Goal: Task Accomplishment & Management: Manage account settings

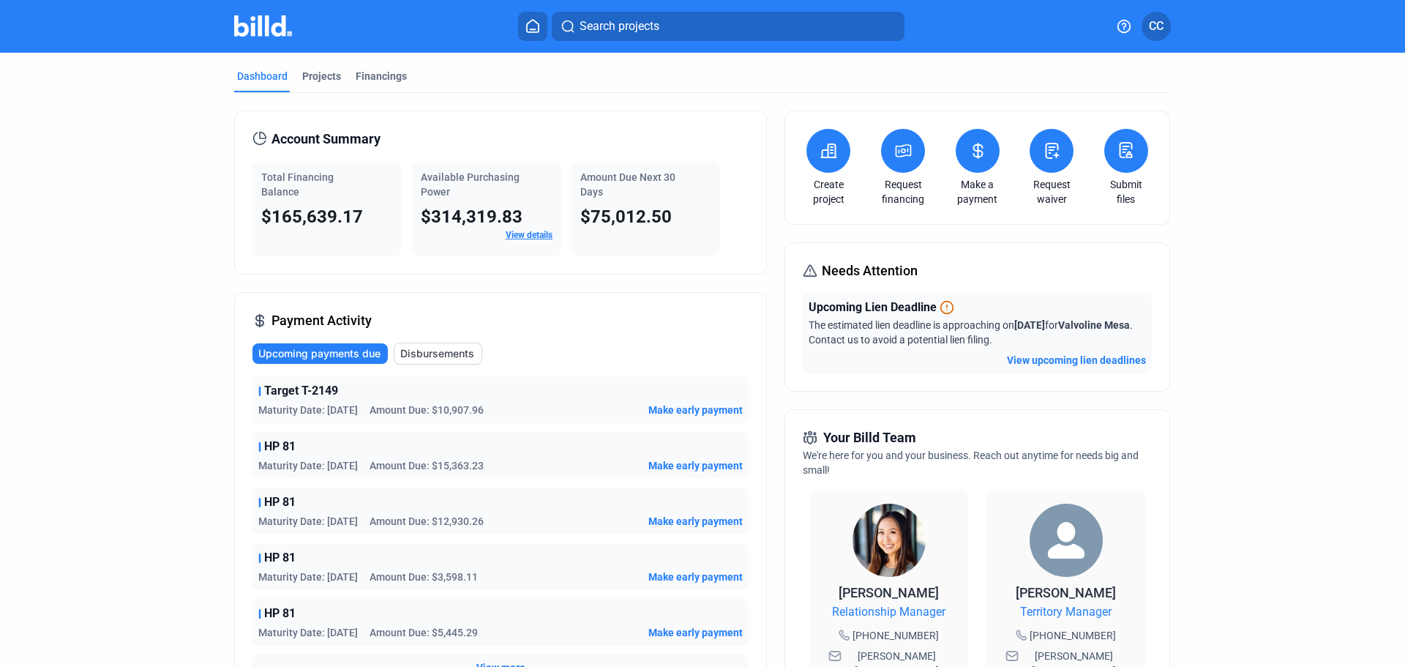
click at [1156, 28] on span "CC" at bounding box center [1156, 27] width 15 height 18
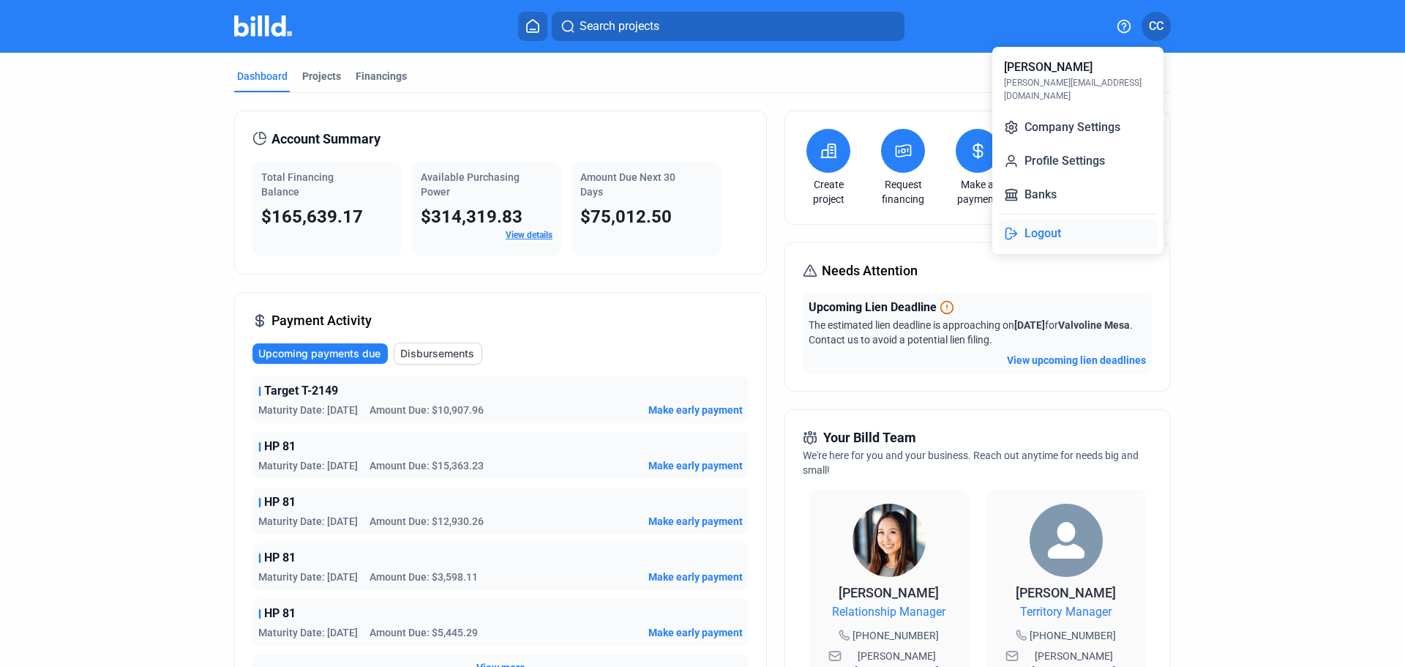
click at [1041, 230] on button "Logout" at bounding box center [1078, 233] width 160 height 29
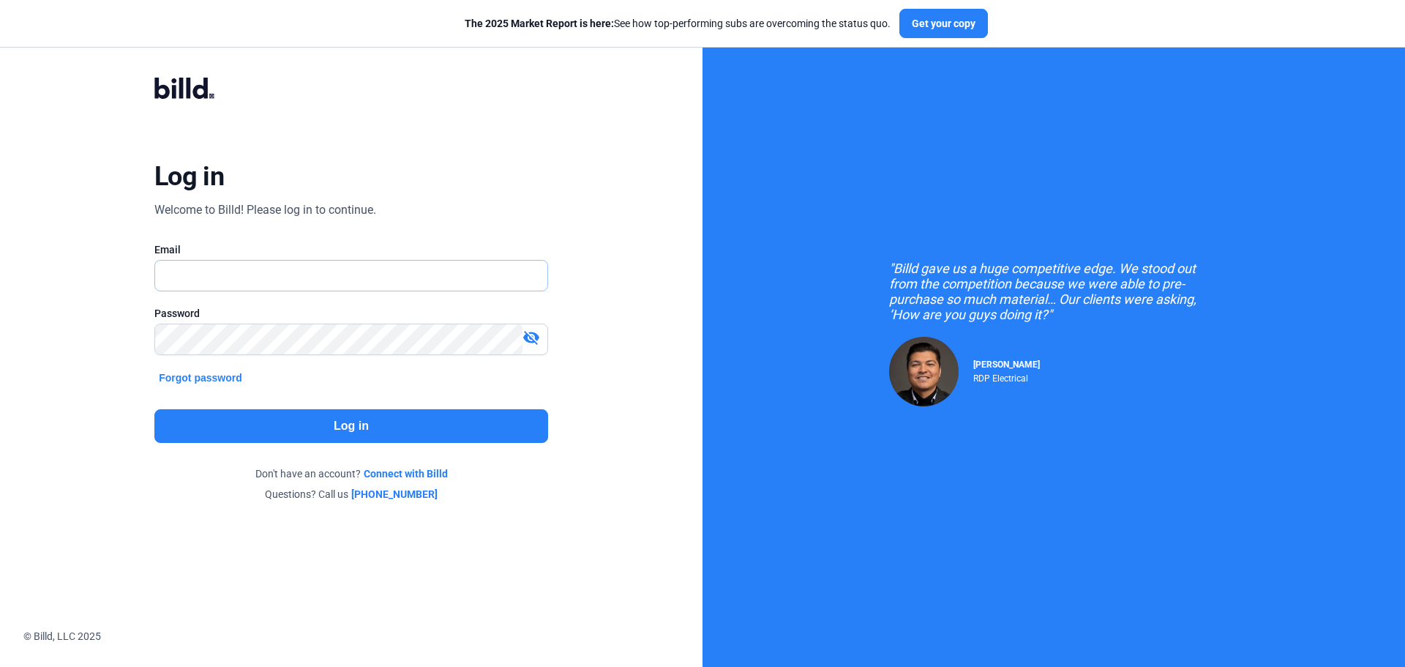
type input "[PERSON_NAME][EMAIL_ADDRESS][DOMAIN_NAME]"
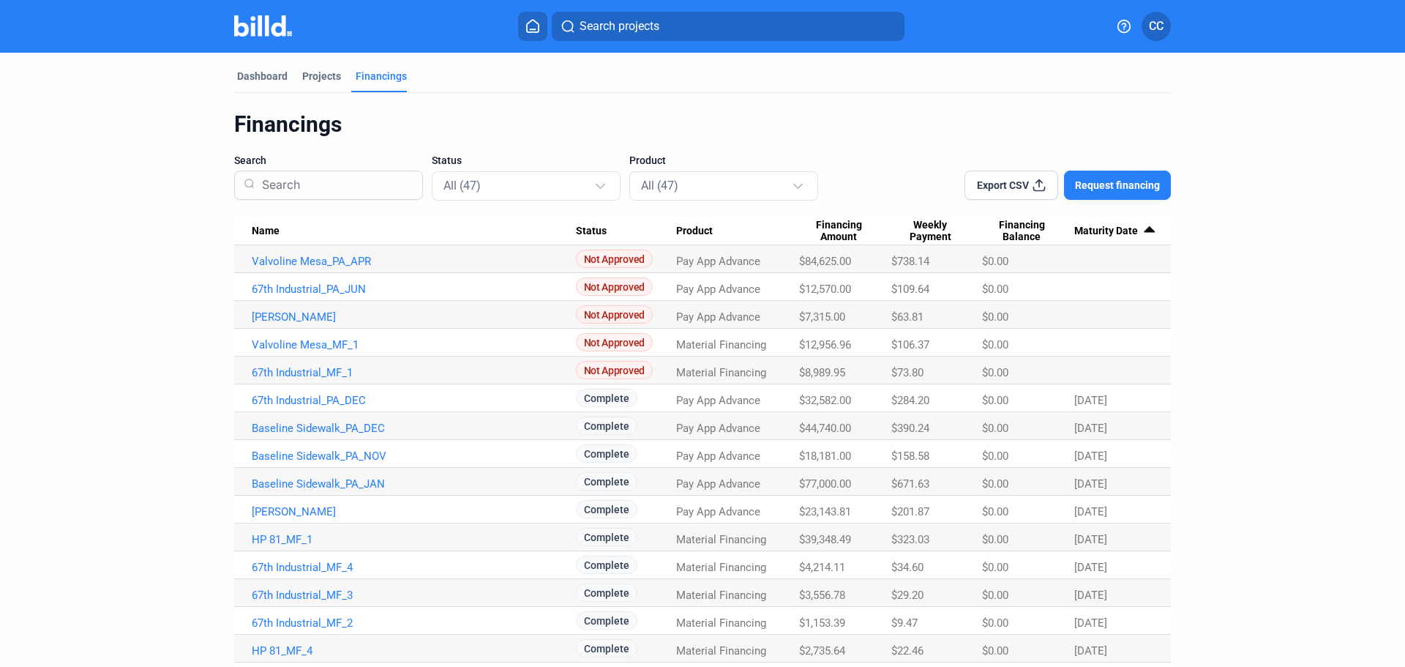
scroll to position [580, 0]
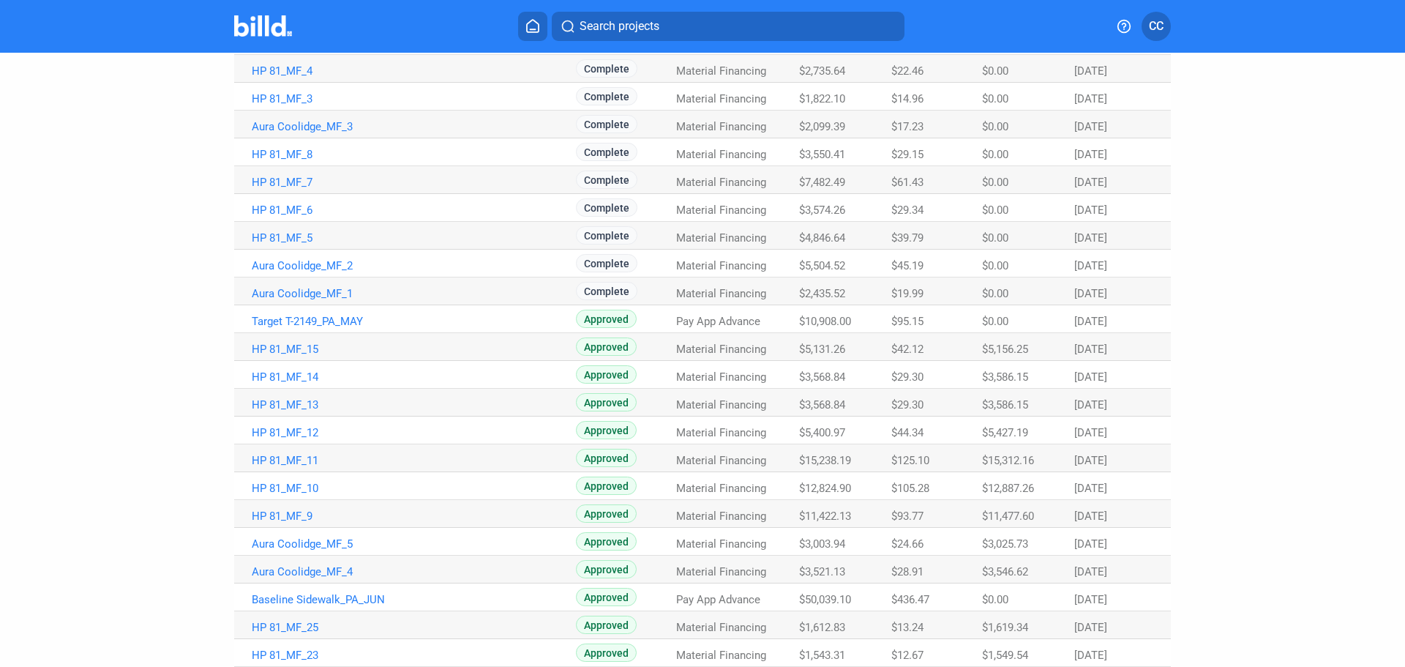
click at [1159, 23] on span "CC" at bounding box center [1156, 27] width 15 height 18
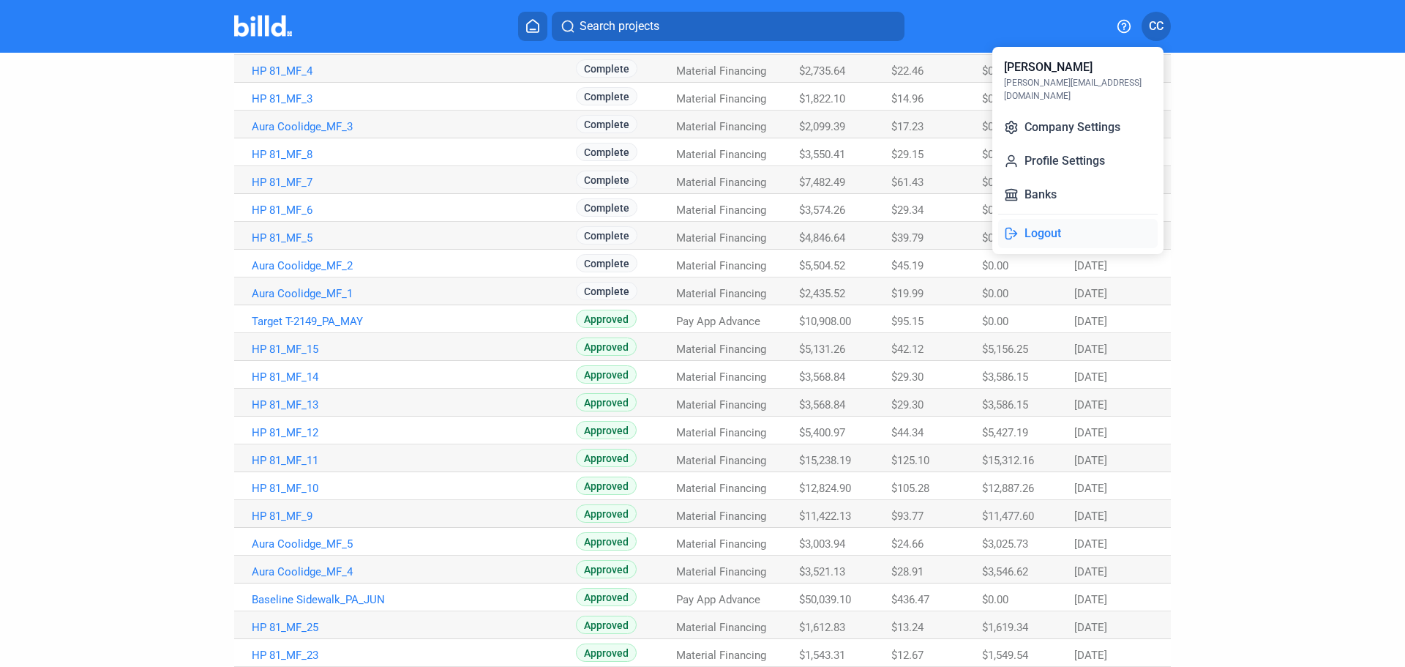
click at [1033, 219] on button "Logout" at bounding box center [1078, 233] width 160 height 29
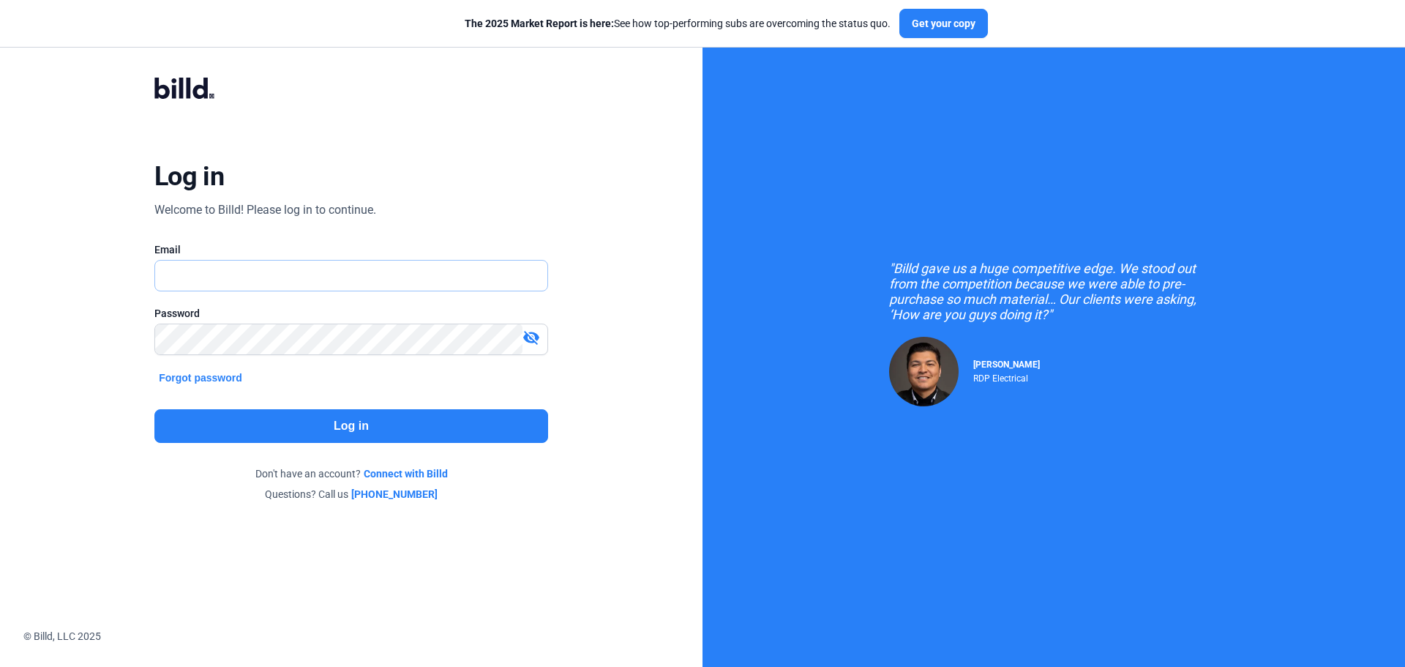
type input "[PERSON_NAME][EMAIL_ADDRESS][DOMAIN_NAME]"
